Goal: Subscribe to service/newsletter

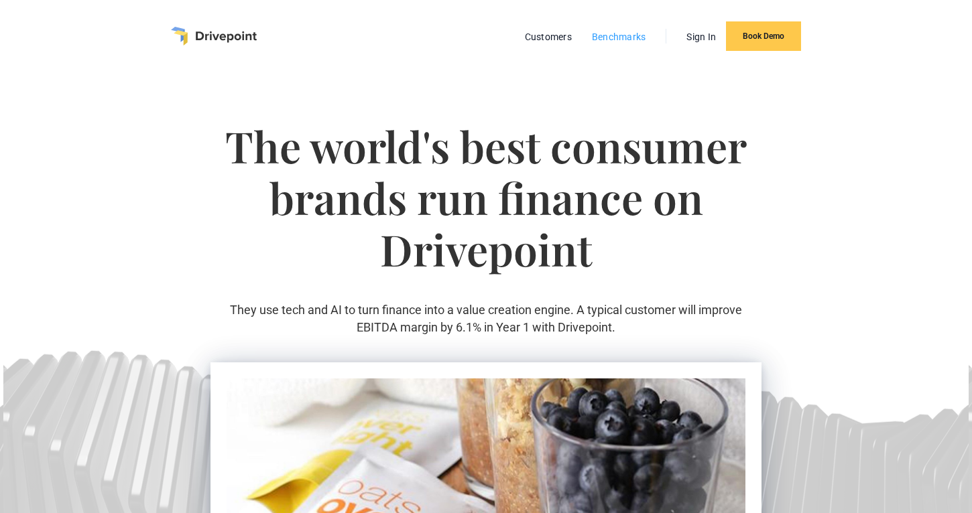
click at [604, 38] on link "Benchmarks" at bounding box center [619, 36] width 68 height 17
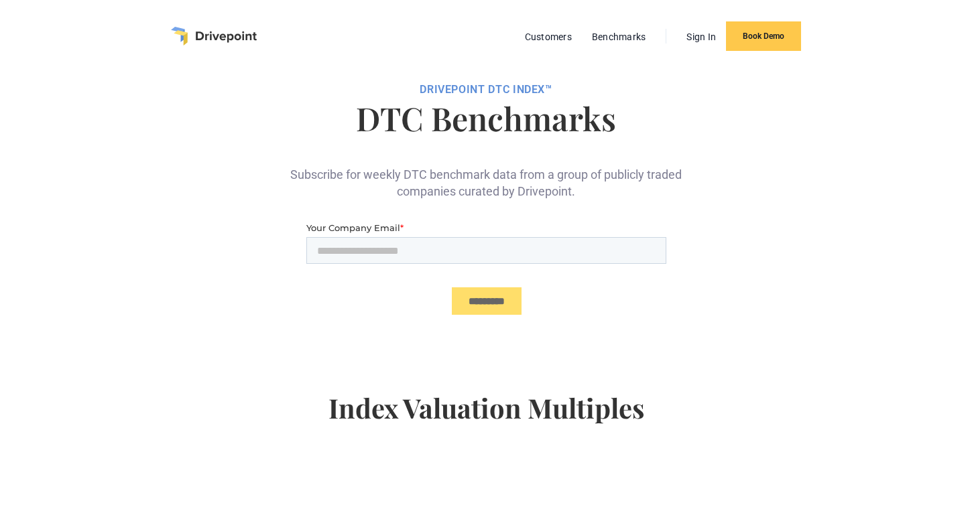
click at [648, 170] on div "Subscribe for weekly DTC benchmark data from a group of publicly traded compani…" at bounding box center [486, 172] width 402 height 55
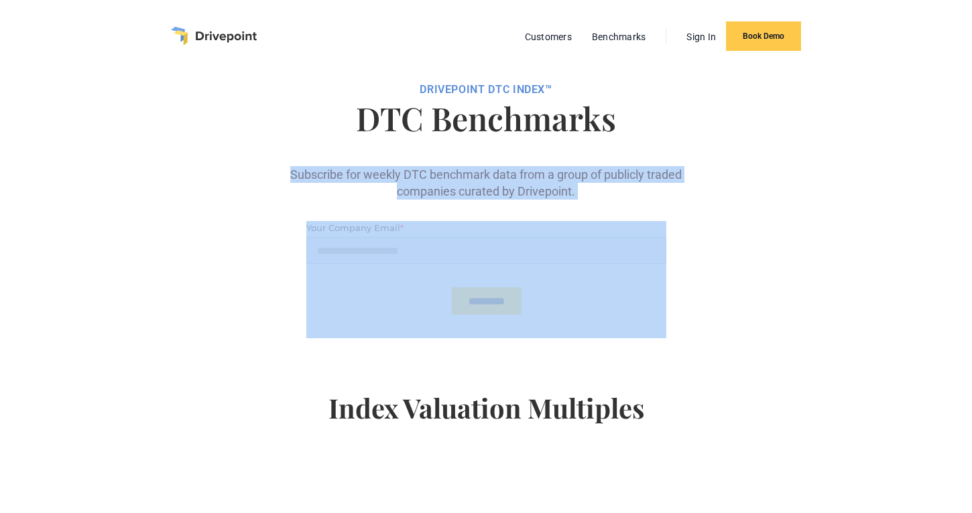
click at [648, 170] on div "Subscribe for weekly DTC benchmark data from a group of publicly traded compani…" at bounding box center [486, 172] width 402 height 55
click at [628, 176] on div "Subscribe for weekly DTC benchmark data from a group of publicly traded compani…" at bounding box center [486, 172] width 402 height 55
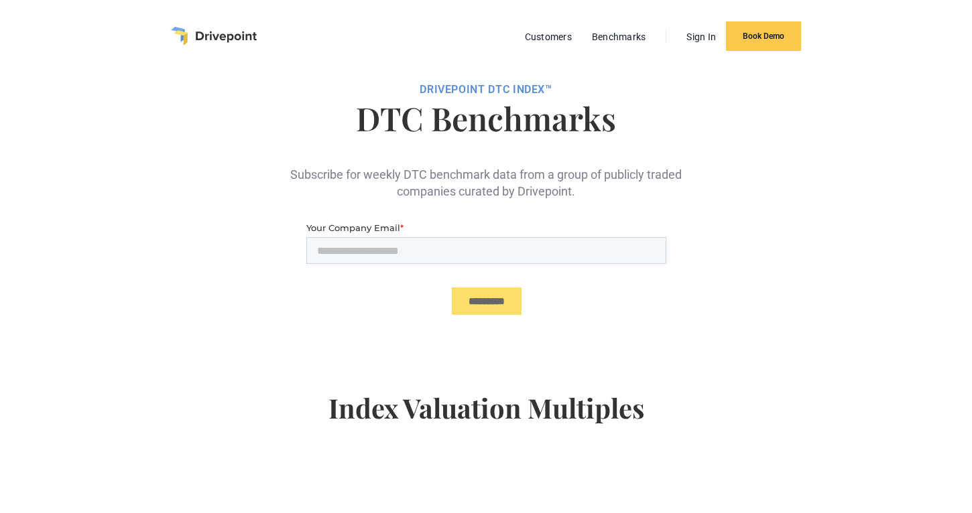
click at [413, 172] on div "Subscribe for weekly DTC benchmark data from a group of publicly traded compani…" at bounding box center [486, 172] width 402 height 55
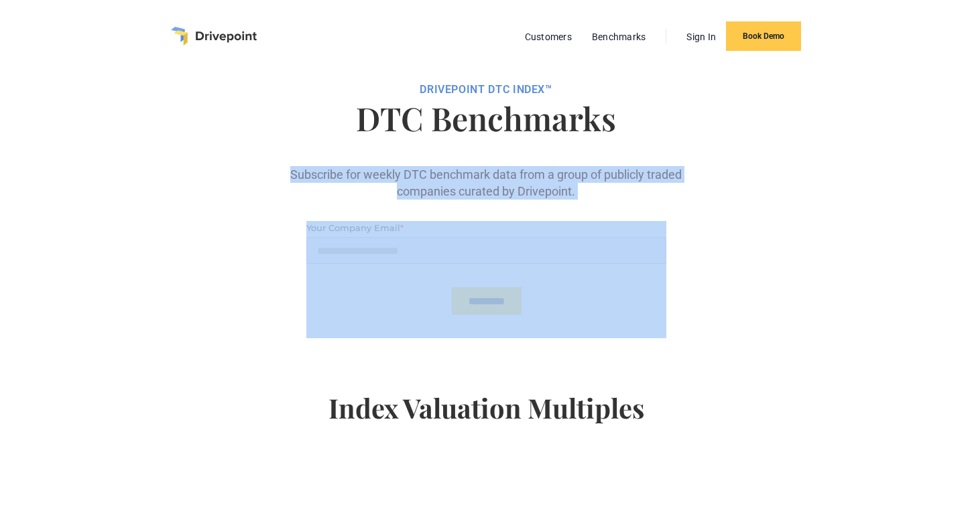
click at [413, 172] on div "Subscribe for weekly DTC benchmark data from a group of publicly traded compani…" at bounding box center [486, 172] width 402 height 55
copy div "Subscribe for weekly DTC benchmark data from a group of publicly traded compani…"
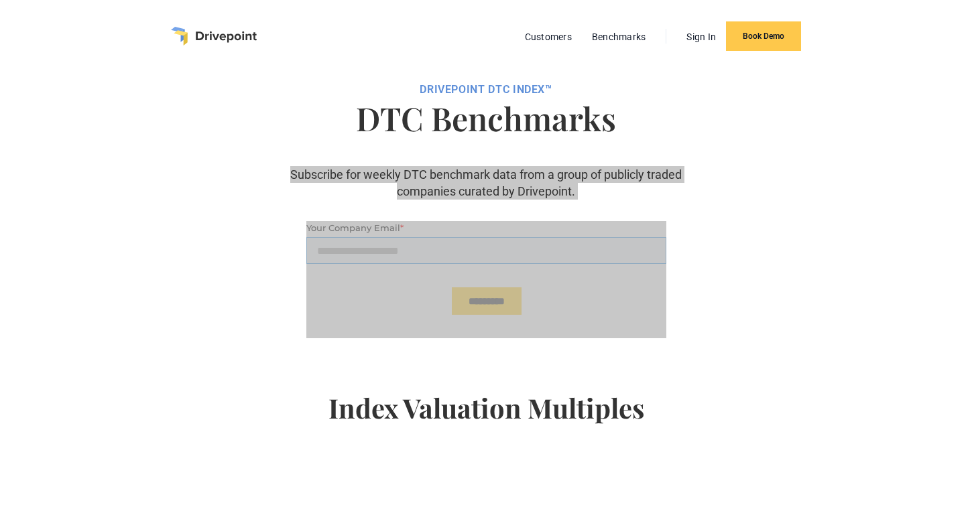
click at [505, 252] on input "Your Company Email *" at bounding box center [486, 250] width 360 height 27
type input "**********"
click at [495, 310] on input "*********" at bounding box center [486, 300] width 70 height 27
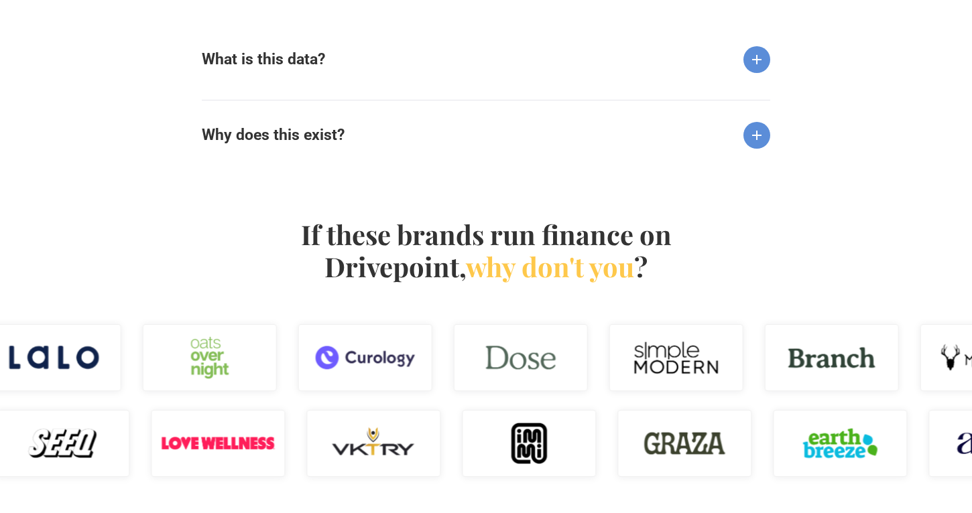
scroll to position [1415, 0]
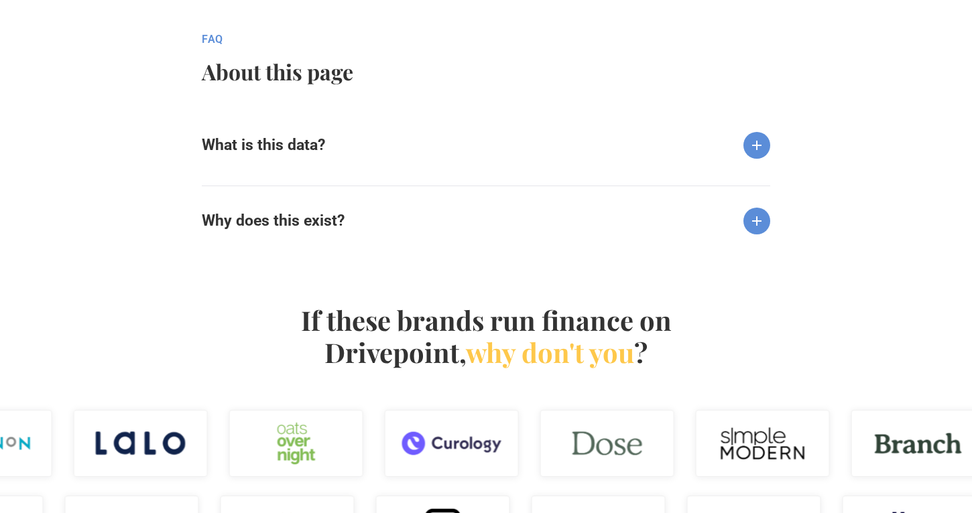
click at [759, 145] on img at bounding box center [756, 145] width 27 height 27
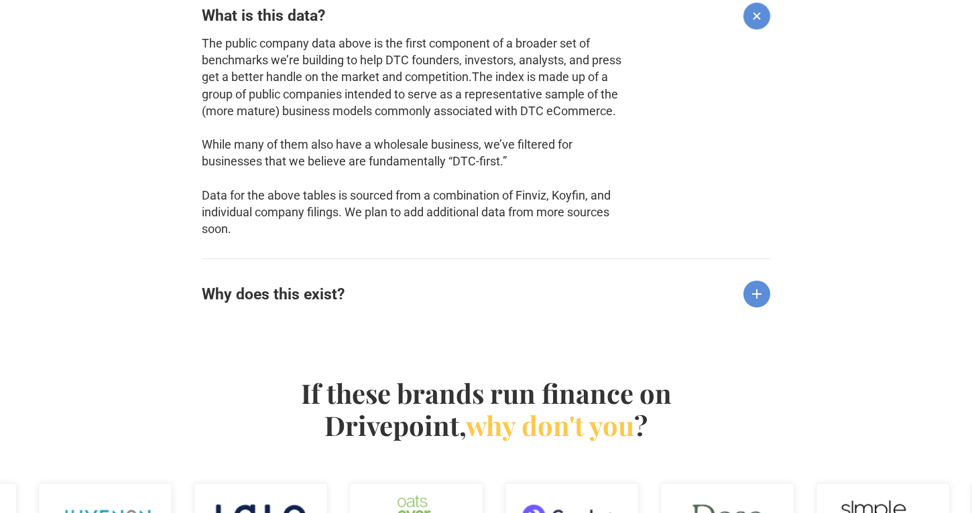
scroll to position [1547, 0]
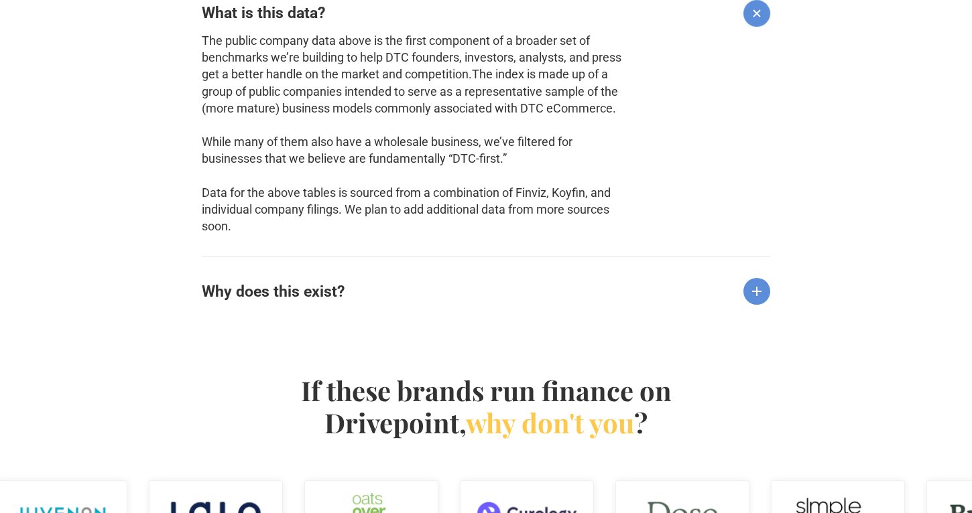
click at [756, 290] on img at bounding box center [756, 291] width 27 height 27
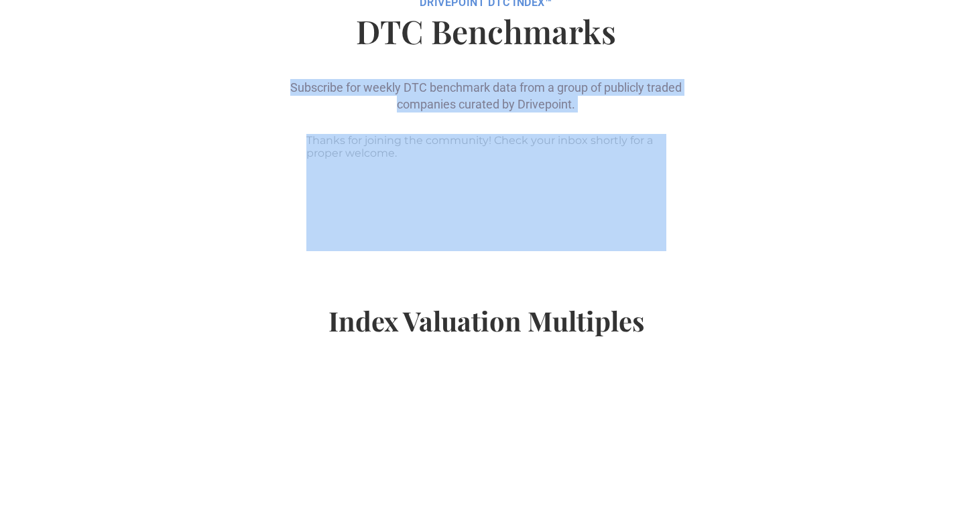
scroll to position [0, 0]
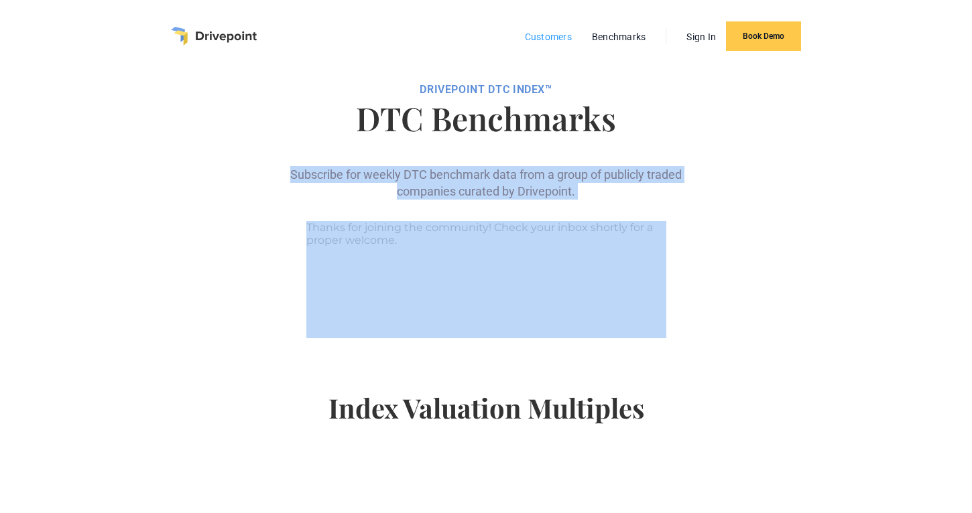
click at [529, 36] on link "Customers" at bounding box center [548, 36] width 60 height 17
